Goal: Task Accomplishment & Management: Use online tool/utility

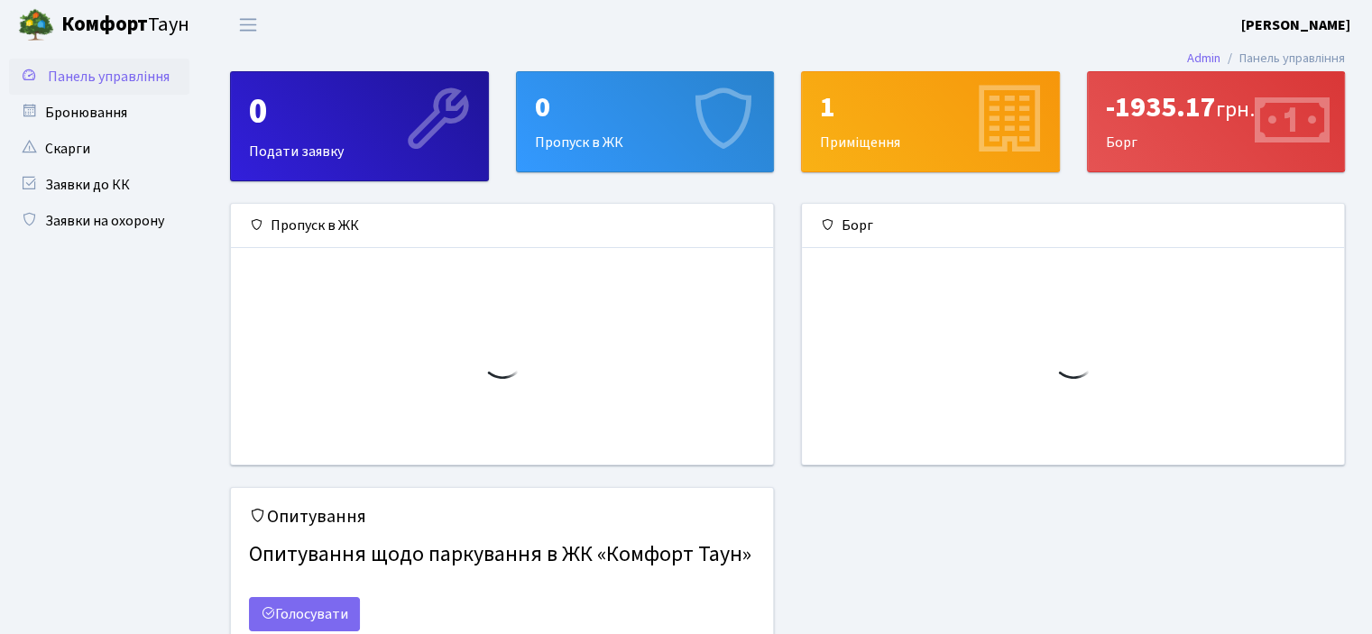
click at [1162, 115] on div "-1935.17 грн." at bounding box center [1216, 107] width 221 height 34
click at [1313, 105] on icon at bounding box center [1292, 121] width 86 height 86
click at [1282, 161] on icon at bounding box center [1292, 121] width 86 height 86
click at [1249, 115] on icon at bounding box center [1292, 121] width 86 height 86
drag, startPoint x: 1249, startPoint y: 115, endPoint x: 1152, endPoint y: 124, distance: 97.8
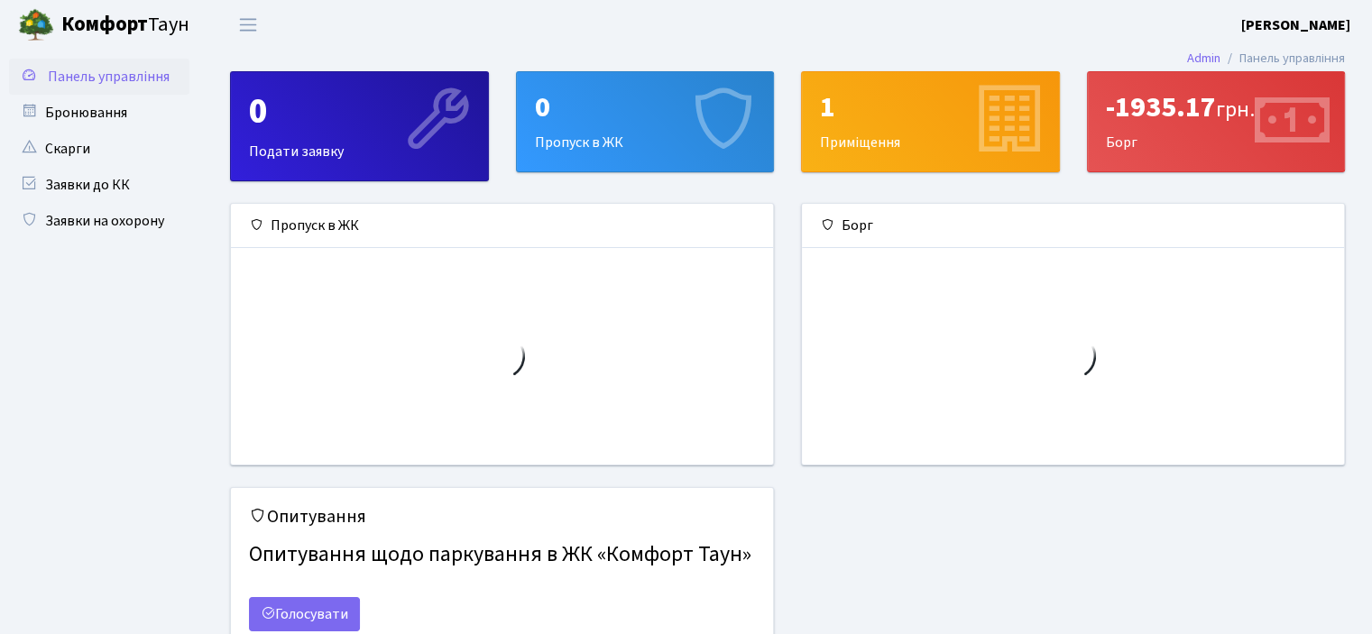
click at [1249, 115] on div "-1935.17 грн. Борг" at bounding box center [1216, 121] width 257 height 99
click at [1108, 134] on div "-1935.17 грн. Борг" at bounding box center [1216, 121] width 257 height 99
click at [1106, 107] on div "-1935.17 грн." at bounding box center [1216, 107] width 221 height 34
click at [1195, 63] on link "Admin" at bounding box center [1203, 58] width 33 height 19
click at [1223, 92] on div "-1935.17 грн." at bounding box center [1216, 107] width 221 height 34
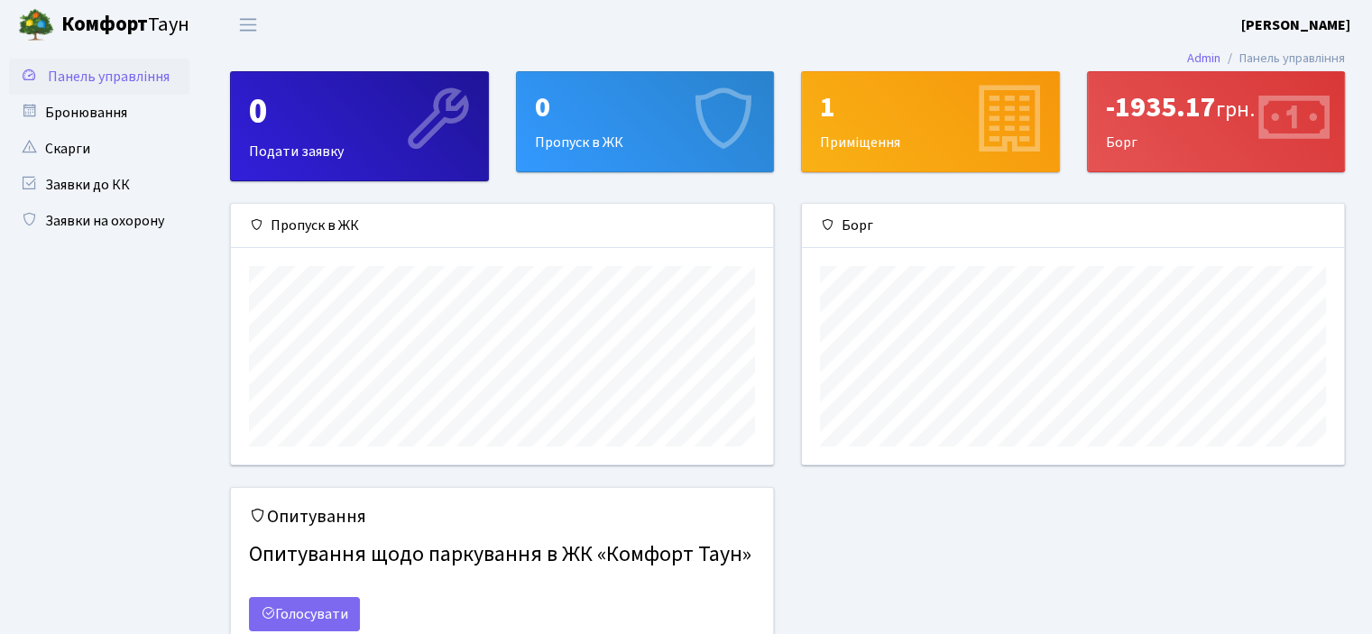
scroll to position [260, 541]
click at [130, 72] on span "Панель управління" at bounding box center [109, 77] width 122 height 20
click at [255, 18] on span "Переключити навігацію" at bounding box center [248, 24] width 27 height 21
click at [257, 21] on span "Переключити навігацію" at bounding box center [248, 24] width 27 height 21
click at [250, 24] on span "Переключити навігацію" at bounding box center [248, 24] width 27 height 21
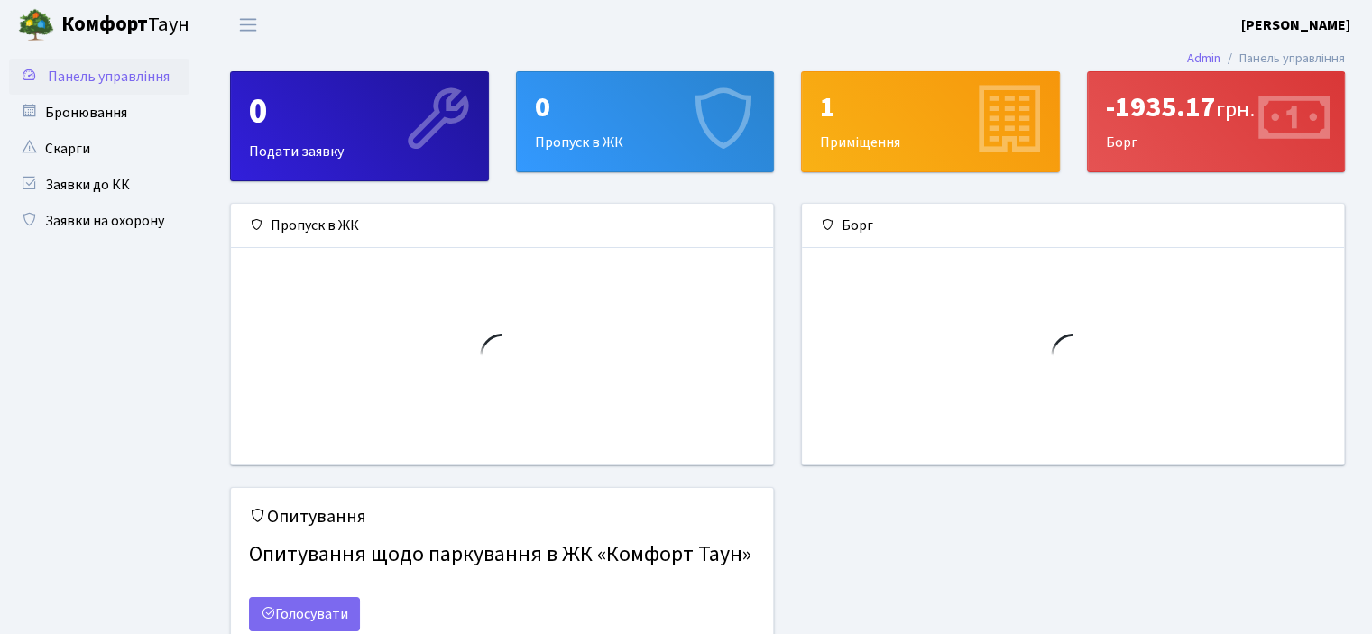
click at [1078, 347] on icon at bounding box center [1073, 356] width 45 height 45
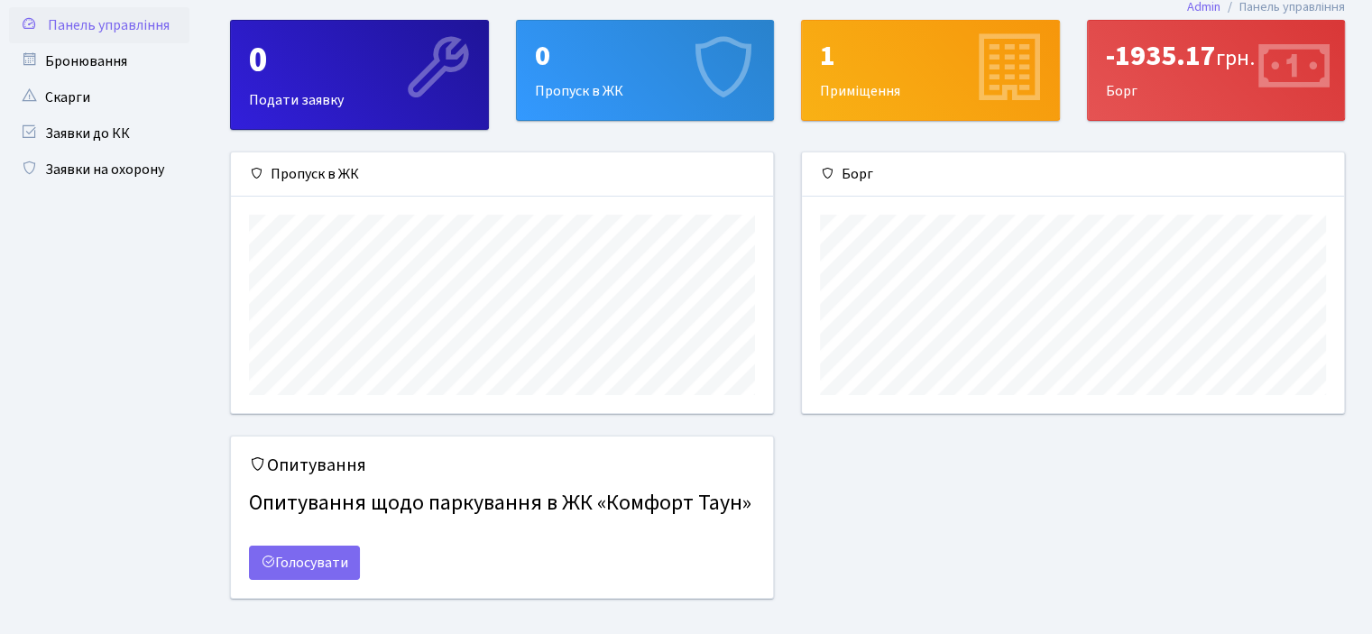
scroll to position [80, 0]
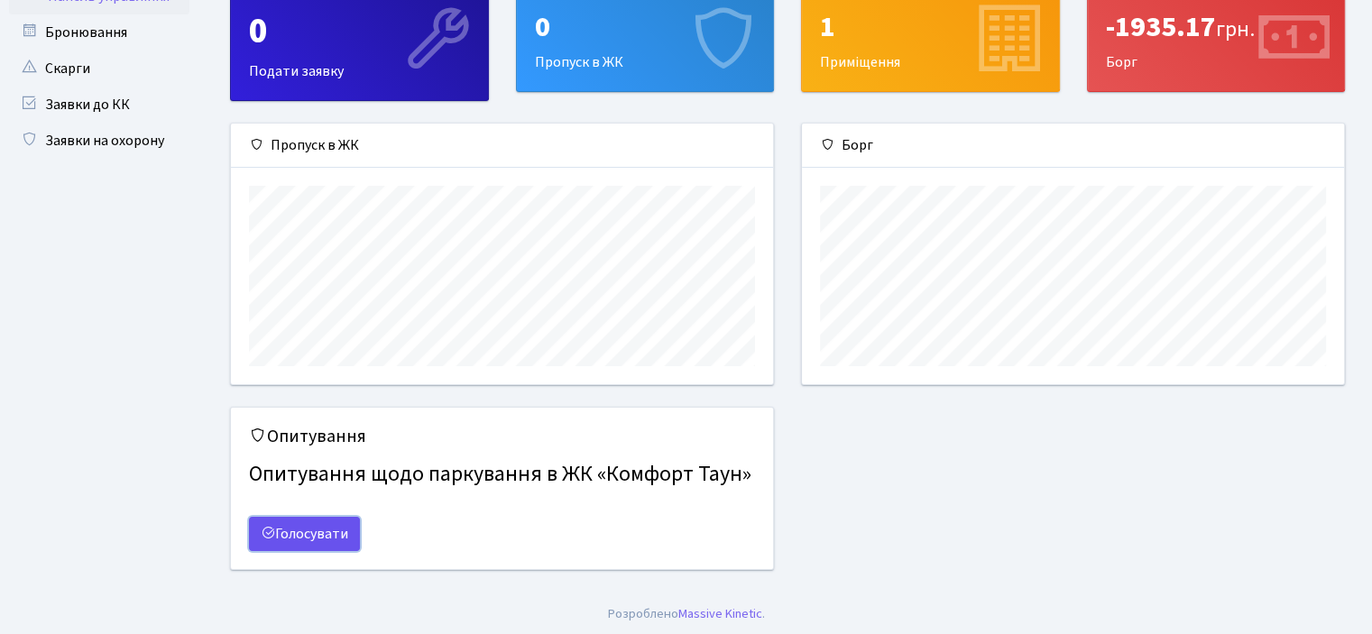
click at [288, 528] on link "Голосувати" at bounding box center [304, 534] width 111 height 34
